Goal: Navigation & Orientation: Find specific page/section

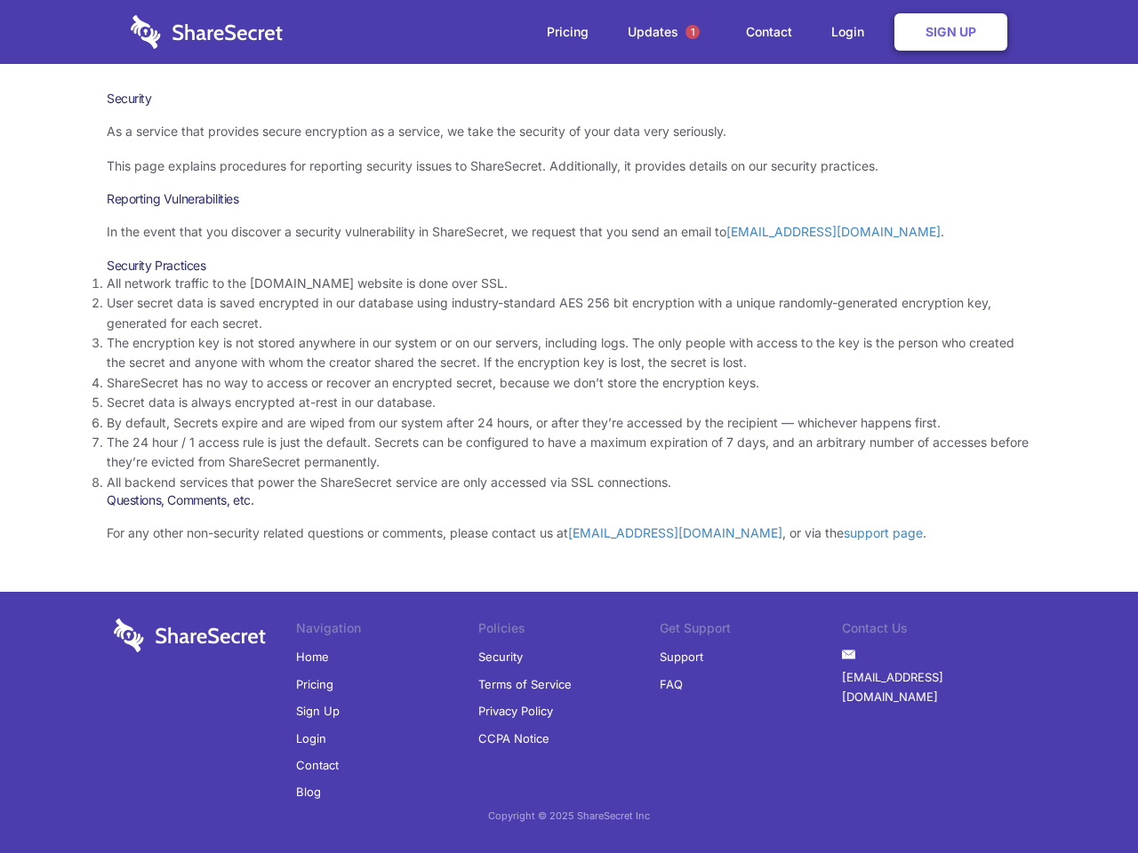
click at [569, 427] on li "By default, Secrets expire and are wiped from our system after 24 hours, or aft…" at bounding box center [569, 423] width 924 height 20
click at [692, 32] on span "1" at bounding box center [692, 32] width 14 height 14
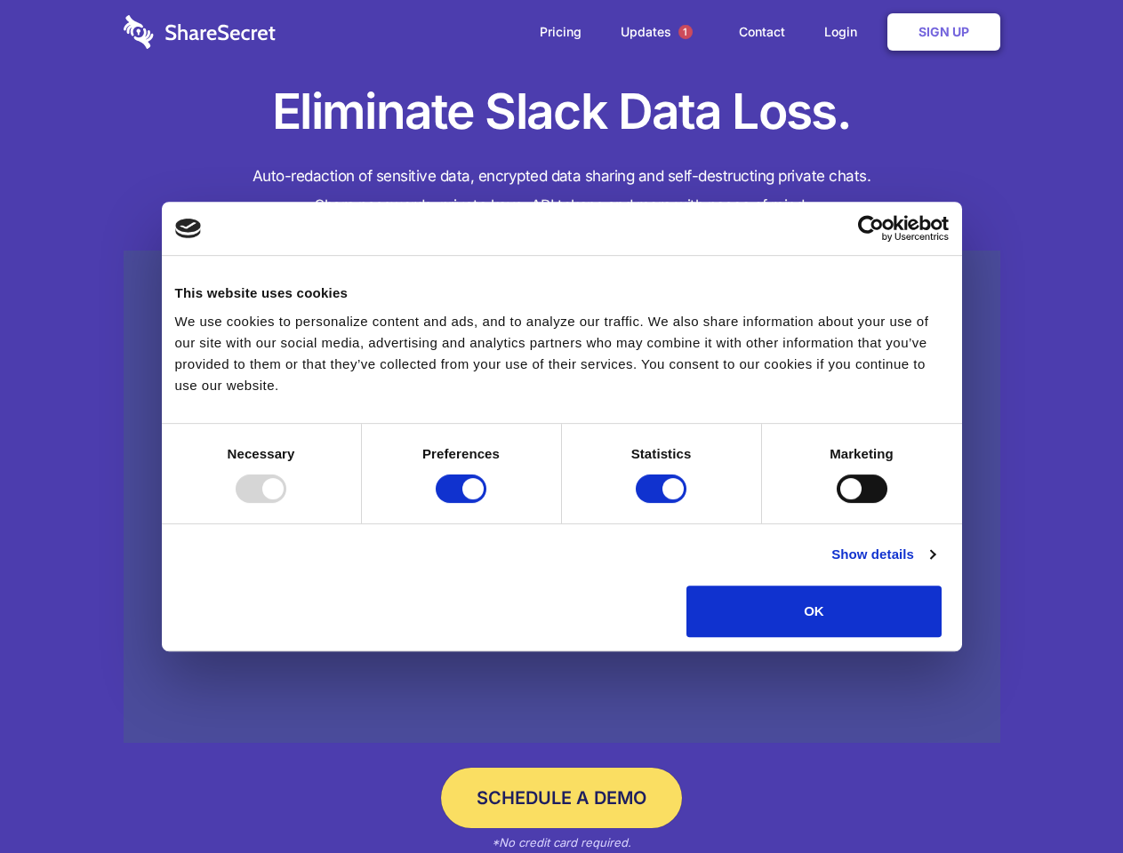
click at [286, 503] on div at bounding box center [261, 489] width 51 height 28
click at [486, 503] on input "Preferences" at bounding box center [461, 489] width 51 height 28
checkbox input "false"
click at [663, 503] on input "Statistics" at bounding box center [660, 489] width 51 height 28
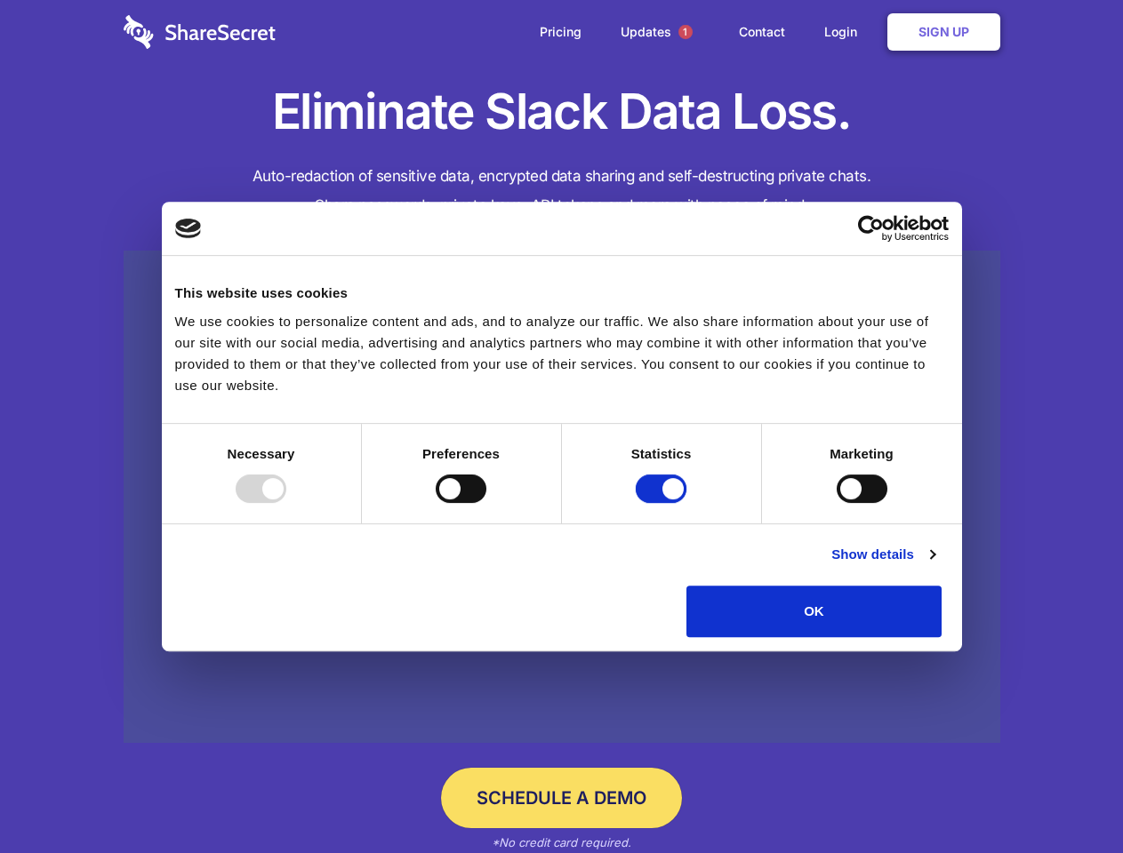
checkbox input "false"
click at [836, 503] on input "Marketing" at bounding box center [861, 489] width 51 height 28
checkbox input "true"
click at [934, 565] on link "Show details" at bounding box center [882, 554] width 103 height 21
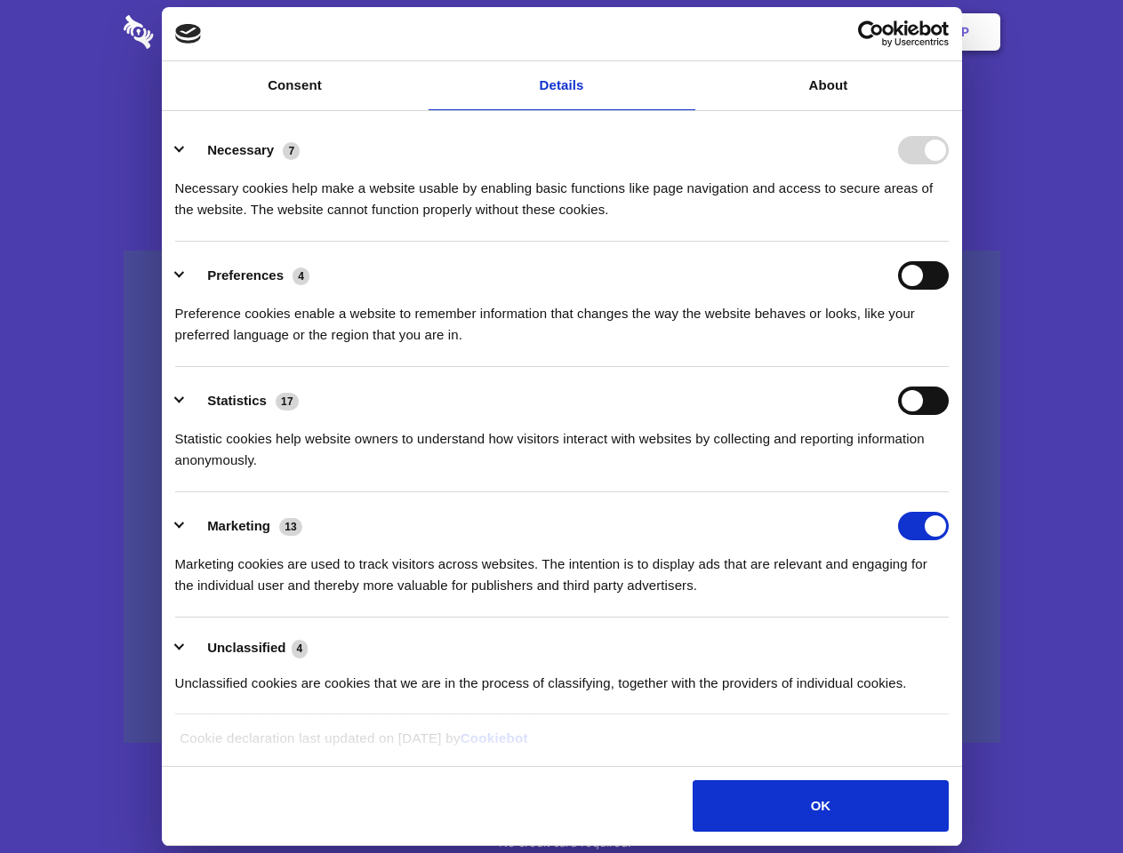
click at [982, 643] on link at bounding box center [562, 497] width 876 height 493
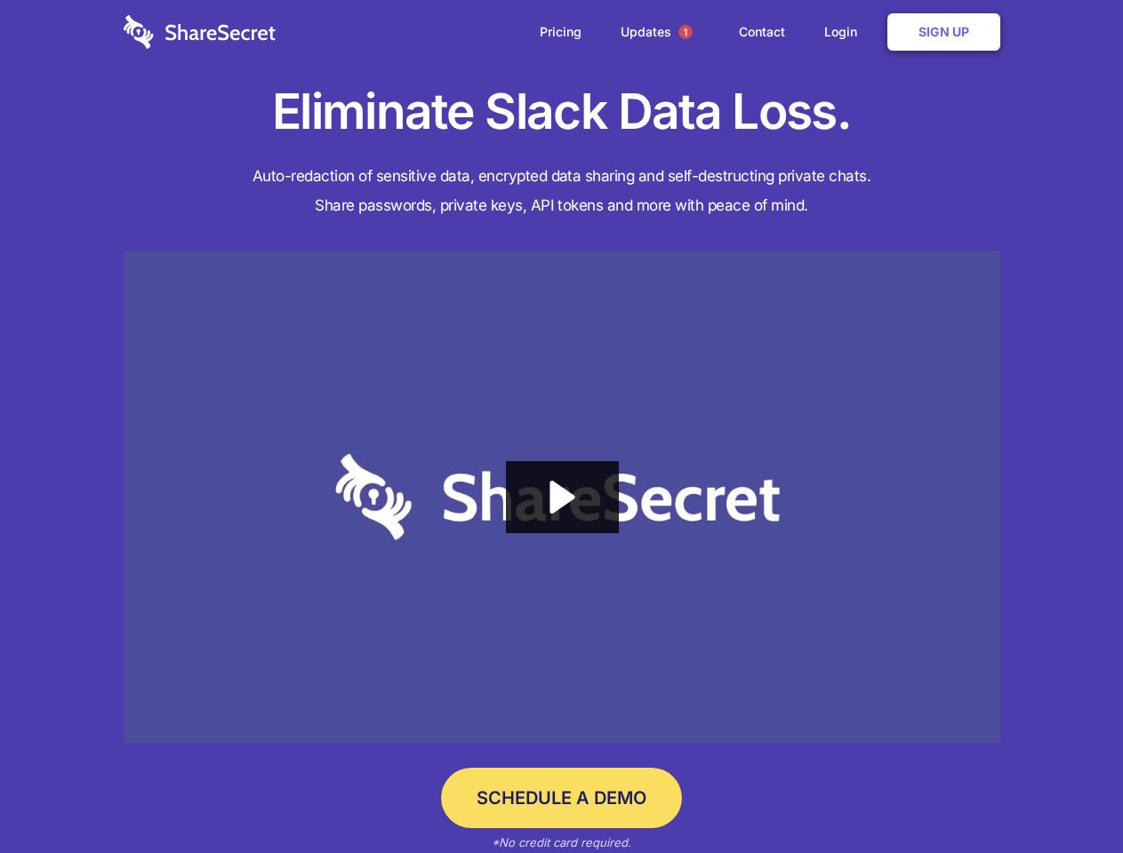
click at [684, 32] on span "1" at bounding box center [685, 32] width 14 height 14
